Goal: Information Seeking & Learning: Learn about a topic

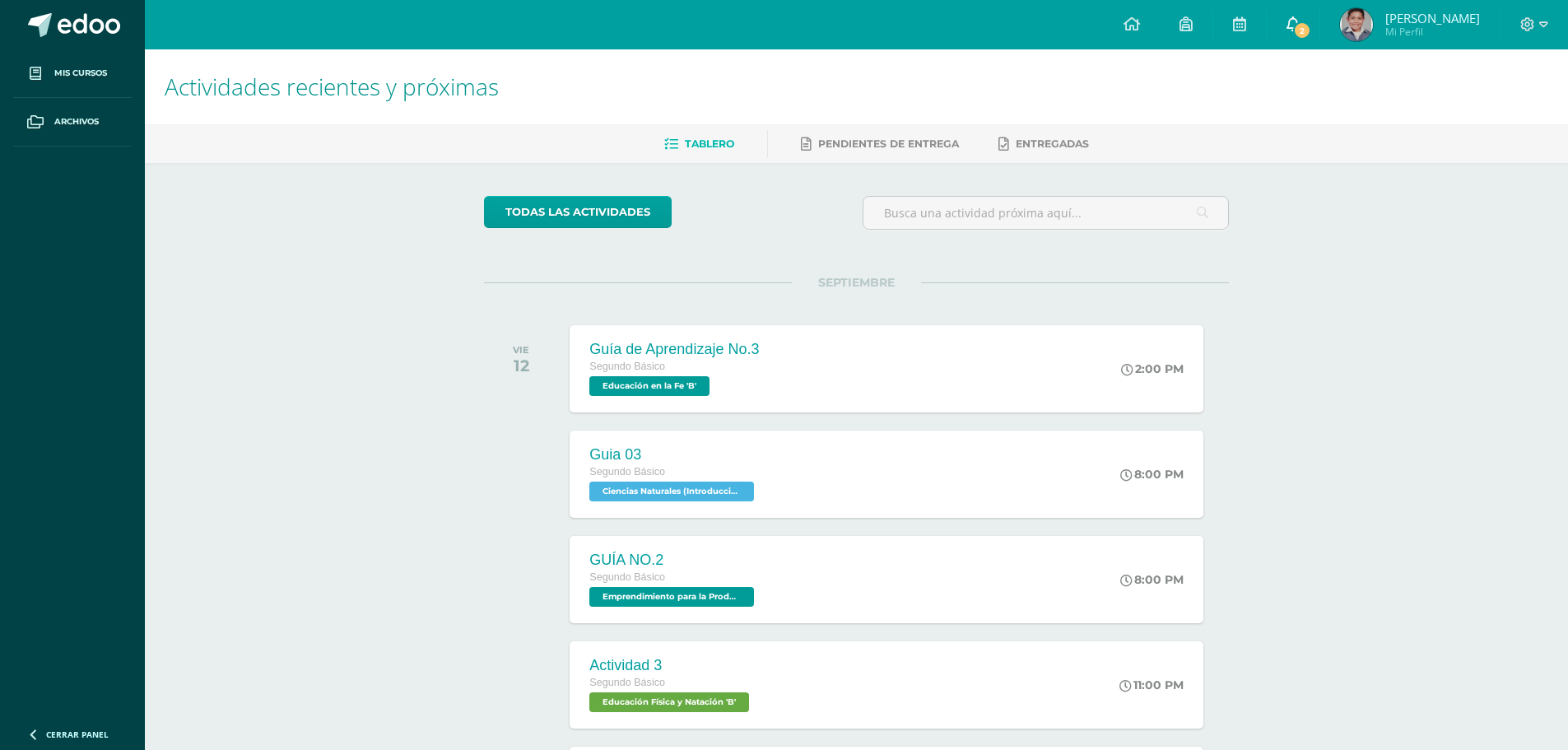
click at [1308, 33] on span "2" at bounding box center [1302, 30] width 18 height 18
click at [1513, 144] on ul "Tablero Pendientes de entrega Entregadas" at bounding box center [876, 143] width 1423 height 27
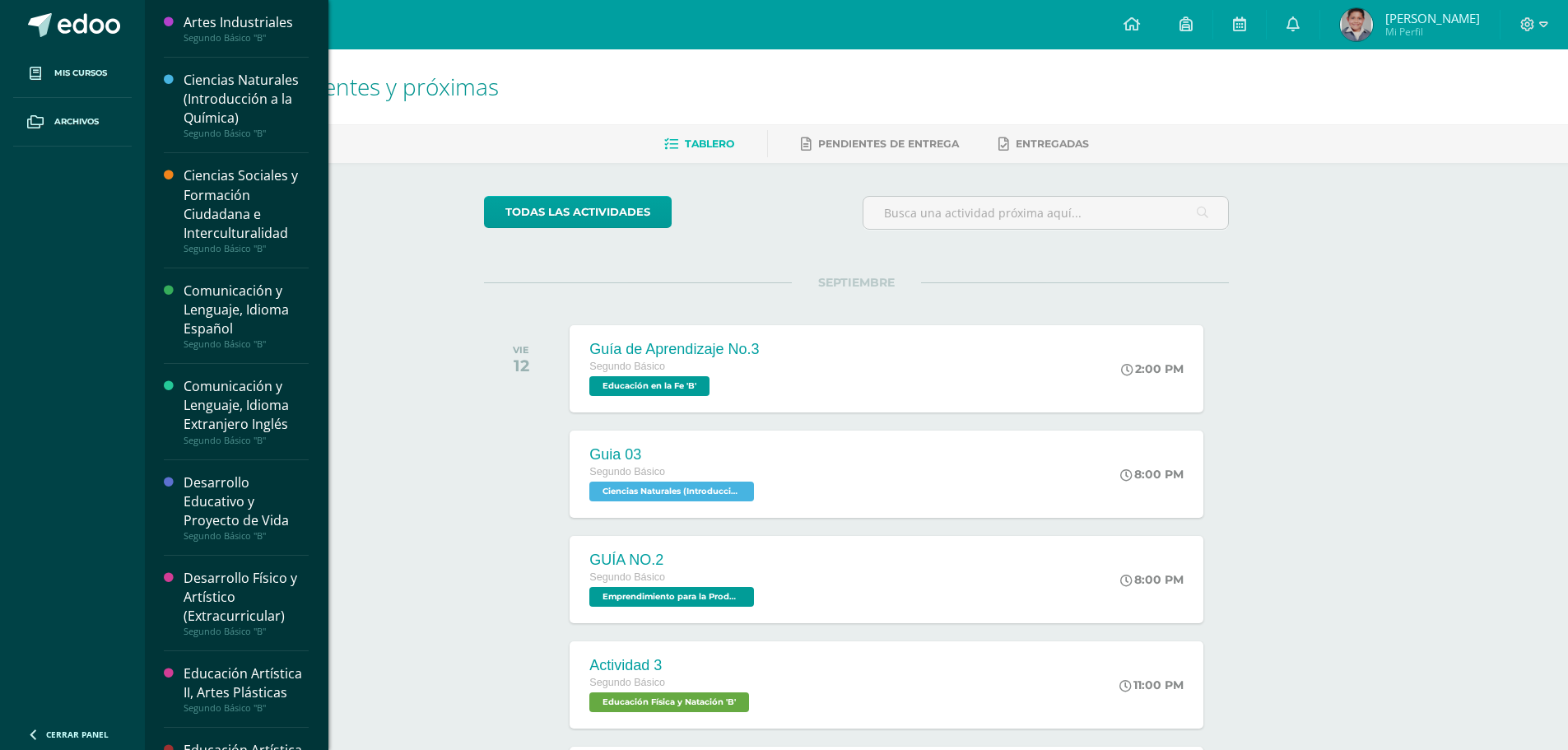
click at [274, 94] on div "Ciencias Naturales (Introducción a la Química)" at bounding box center [246, 99] width 126 height 57
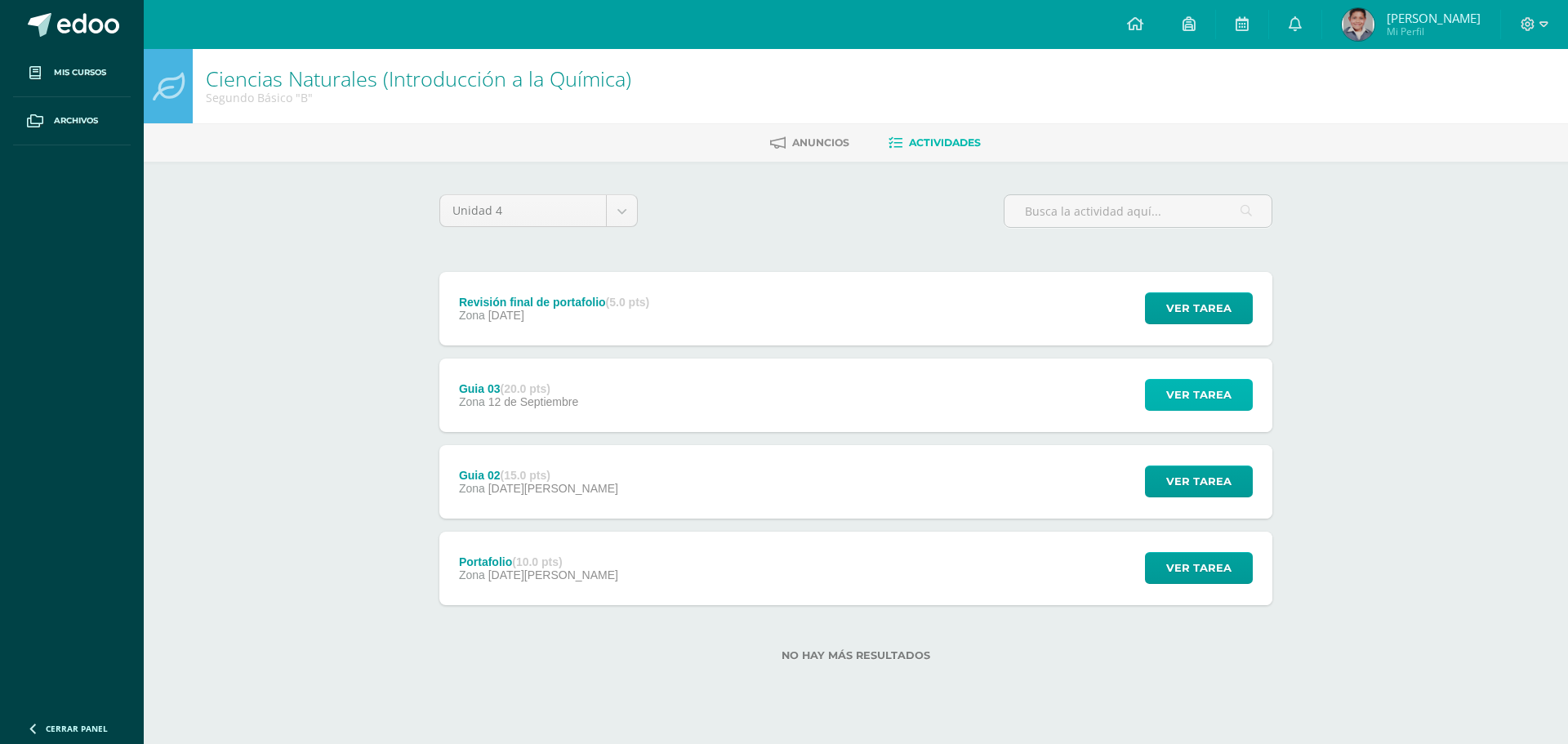
click at [1167, 403] on button "Ver tarea" at bounding box center [1198, 394] width 108 height 32
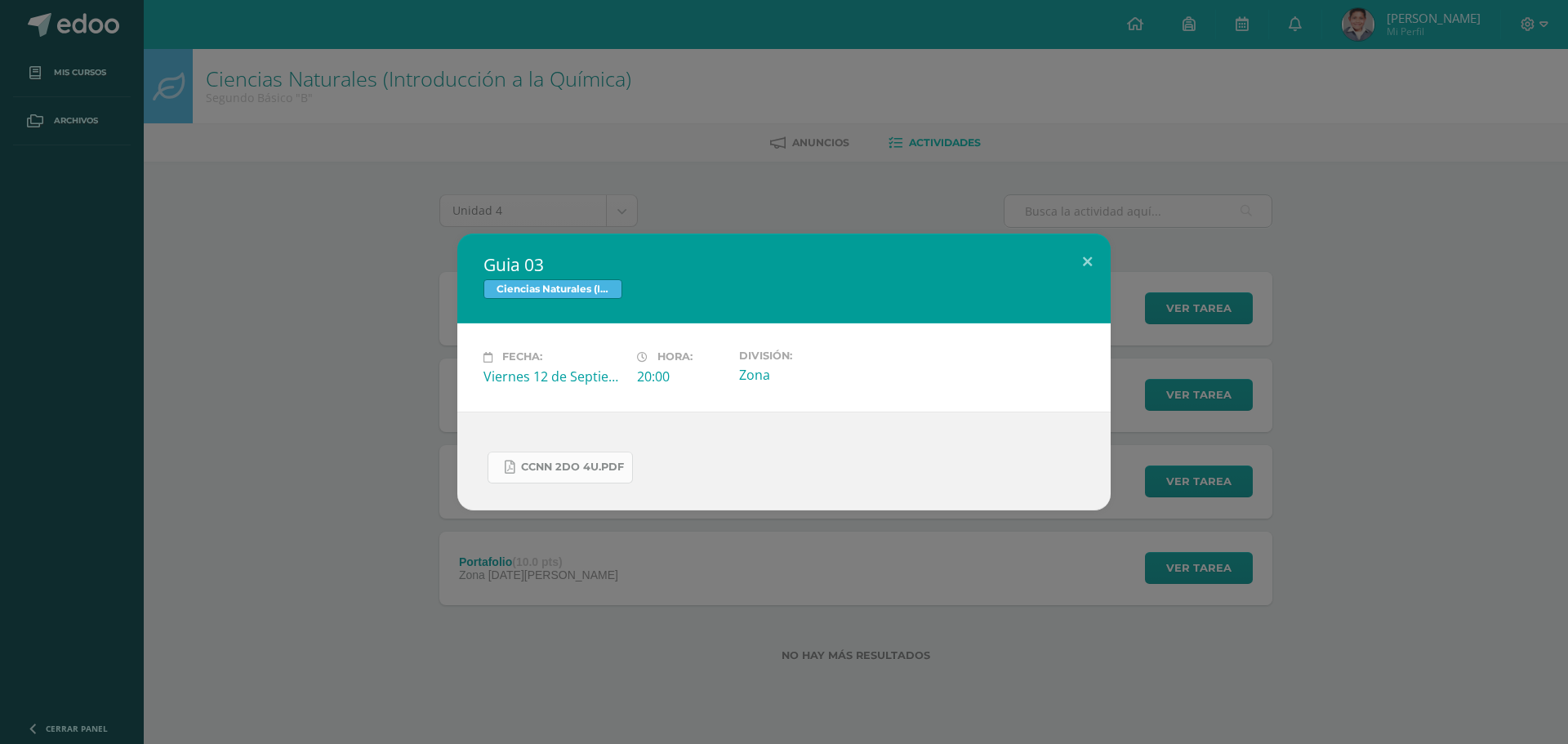
click at [581, 471] on span "CCNN 2do 4U.pdf" at bounding box center [572, 466] width 103 height 13
